Goal: Task Accomplishment & Management: Manage account settings

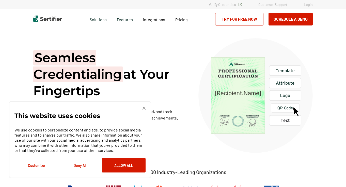
click at [310, 3] on link "Login" at bounding box center [308, 4] width 9 height 4
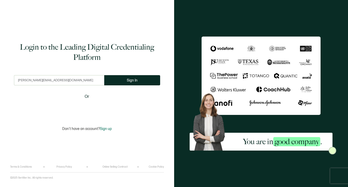
type input "dasha@everflow.io"
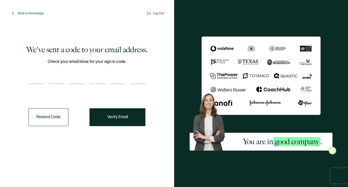
click at [35, 80] on input "number" at bounding box center [35, 79] width 15 height 10
type input "4"
type input "6"
type input "7"
type input "0"
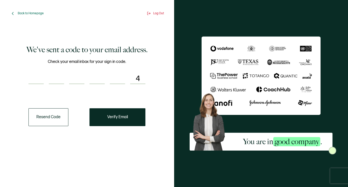
type input "4"
type input "8"
